Goal: Find contact information: Find contact information

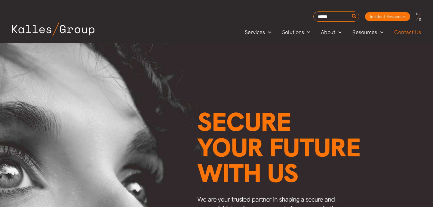
click at [401, 32] on span "Contact Us" at bounding box center [407, 32] width 27 height 9
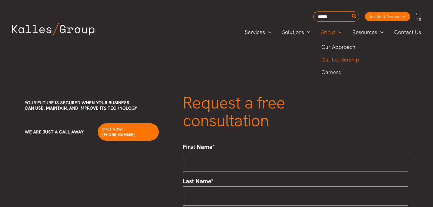
click at [345, 58] on span "Our Leadership" at bounding box center [340, 59] width 38 height 7
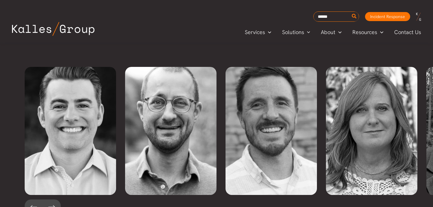
scroll to position [1348, 0]
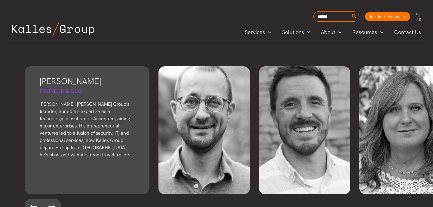
click at [95, 115] on p "Derek, Kalles Group's founder, honed his expertise as a technology consultant a…" at bounding box center [87, 129] width 95 height 58
click at [66, 100] on p "Derek, Kalles Group's founder, honed his expertise as a technology consultant a…" at bounding box center [86, 129] width 95 height 58
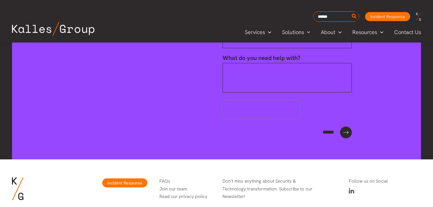
scroll to position [2259, 0]
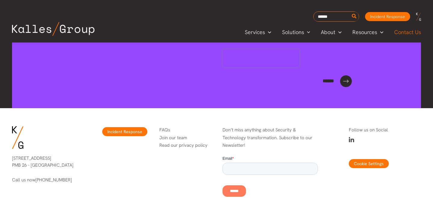
click at [400, 30] on span "Contact Us" at bounding box center [407, 32] width 27 height 9
